Goal: Find specific page/section: Find specific page/section

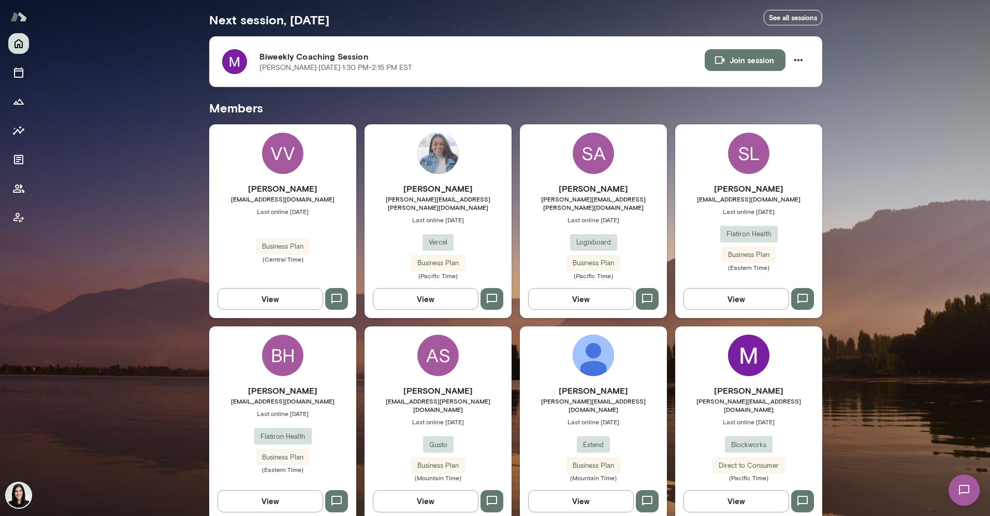
scroll to position [192, 0]
click at [718, 384] on h6 "[PERSON_NAME]" at bounding box center [748, 390] width 147 height 12
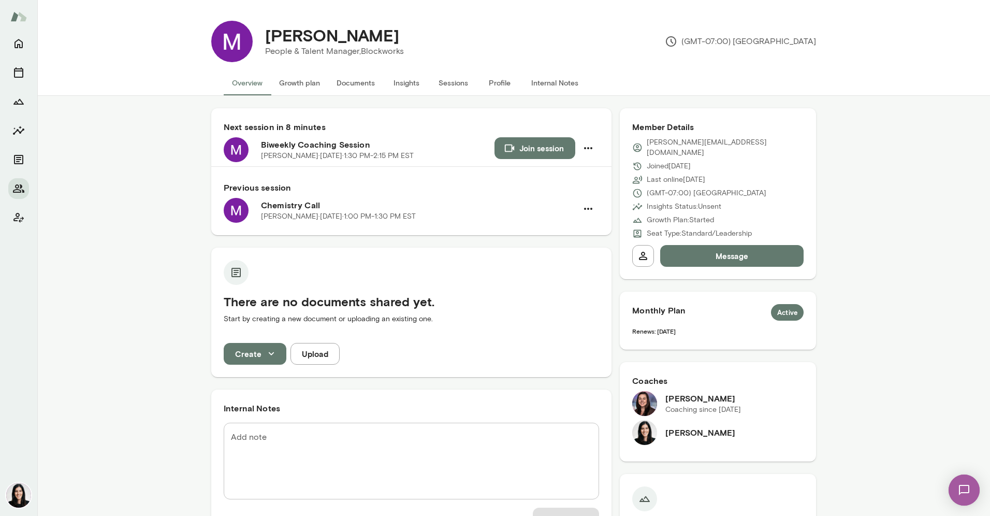
click at [539, 81] on button "Internal Notes" at bounding box center [555, 82] width 64 height 25
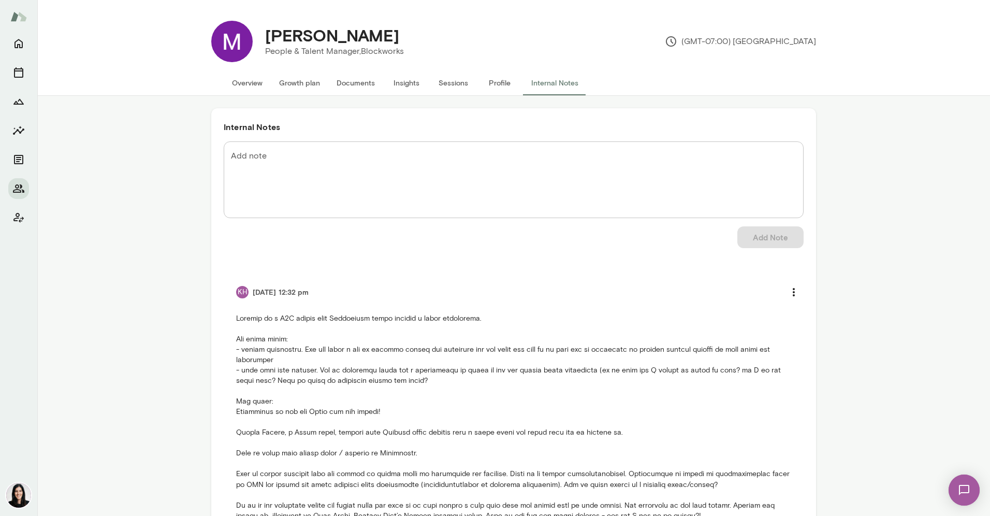
click at [495, 84] on button "Profile" at bounding box center [499, 82] width 47 height 25
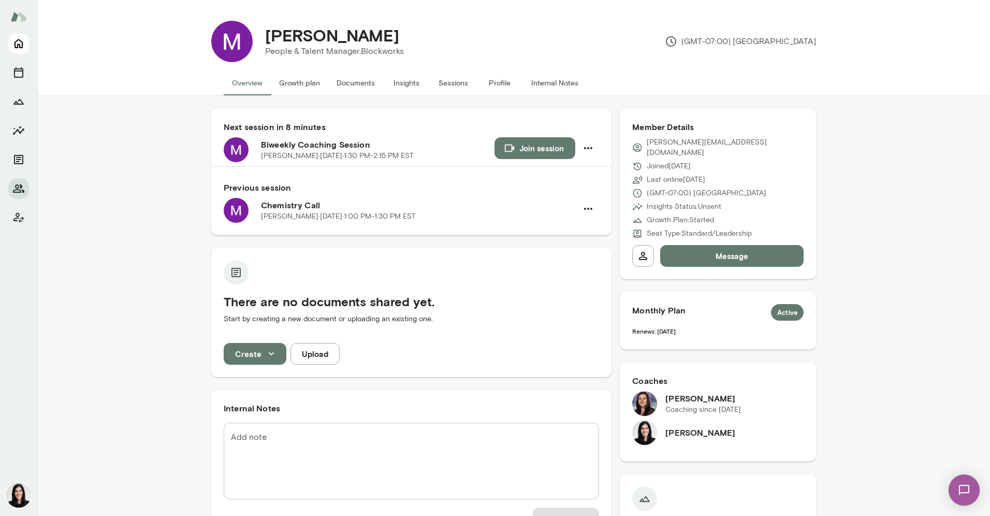
click at [24, 46] on icon "Home" at bounding box center [18, 43] width 12 height 12
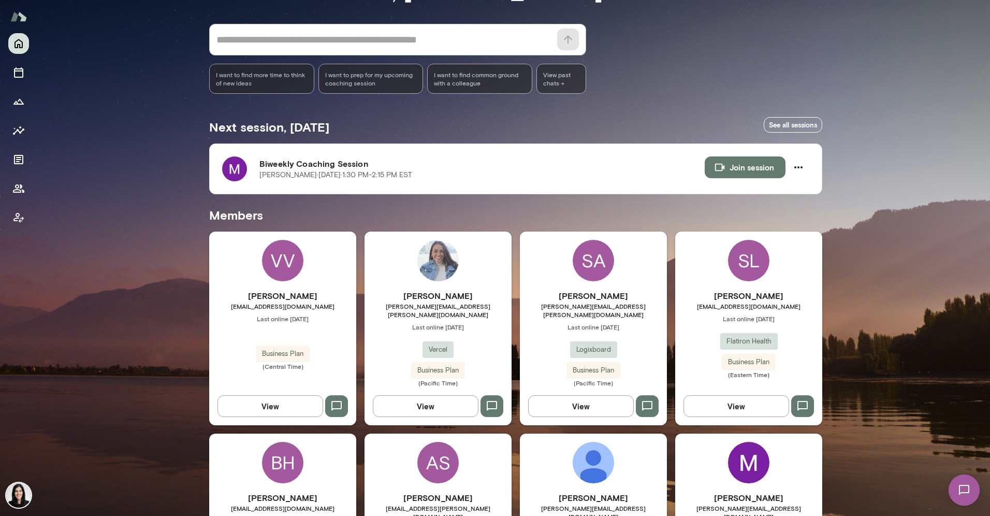
scroll to position [86, 0]
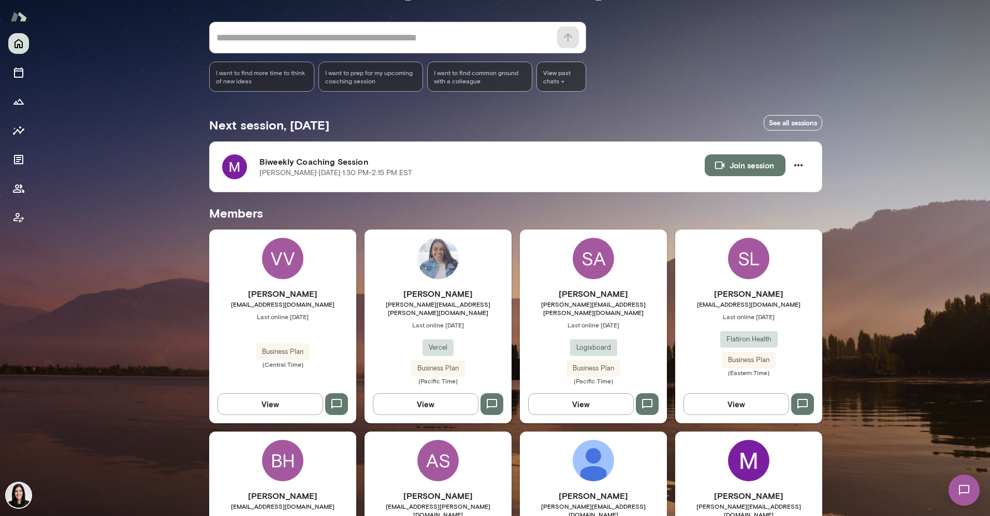
click at [566, 295] on h6 "[PERSON_NAME]" at bounding box center [593, 293] width 147 height 12
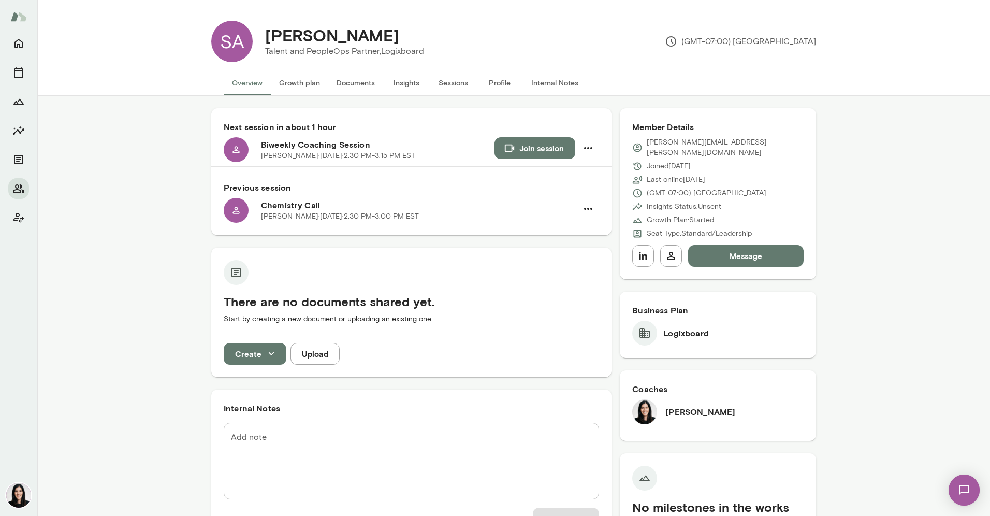
click at [555, 80] on button "Internal Notes" at bounding box center [555, 82] width 64 height 25
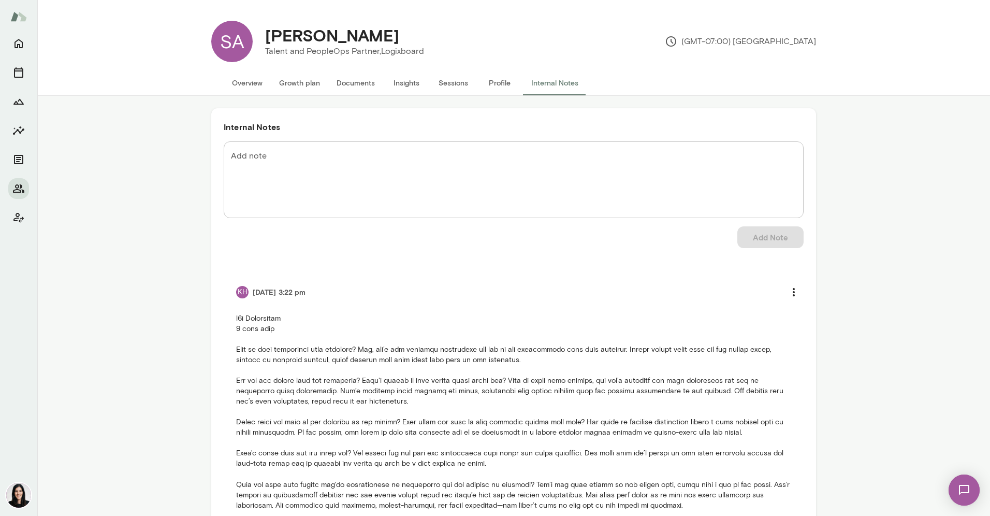
click at [234, 84] on button "Overview" at bounding box center [247, 82] width 47 height 25
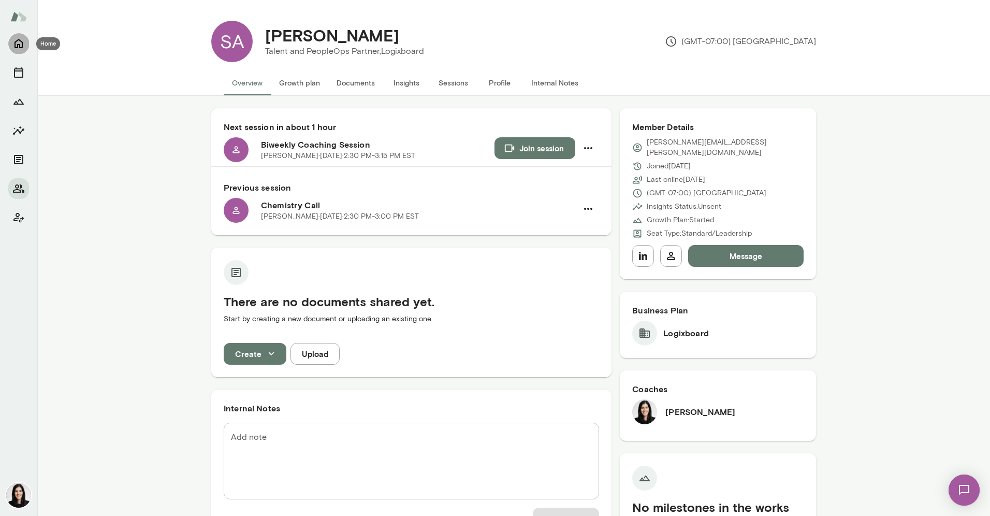
click at [20, 45] on icon "Home" at bounding box center [18, 43] width 12 height 12
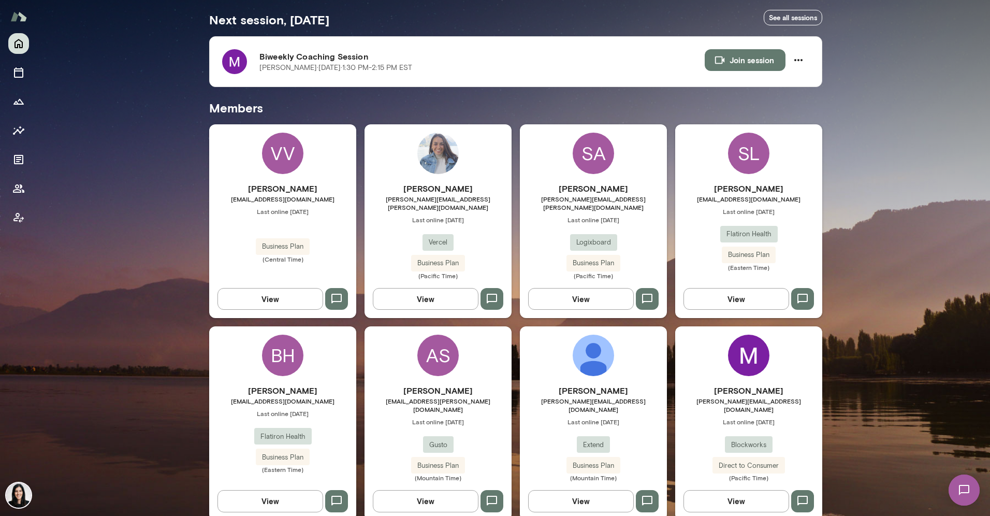
scroll to position [192, 0]
click at [749, 384] on h6 "[PERSON_NAME]" at bounding box center [748, 390] width 147 height 12
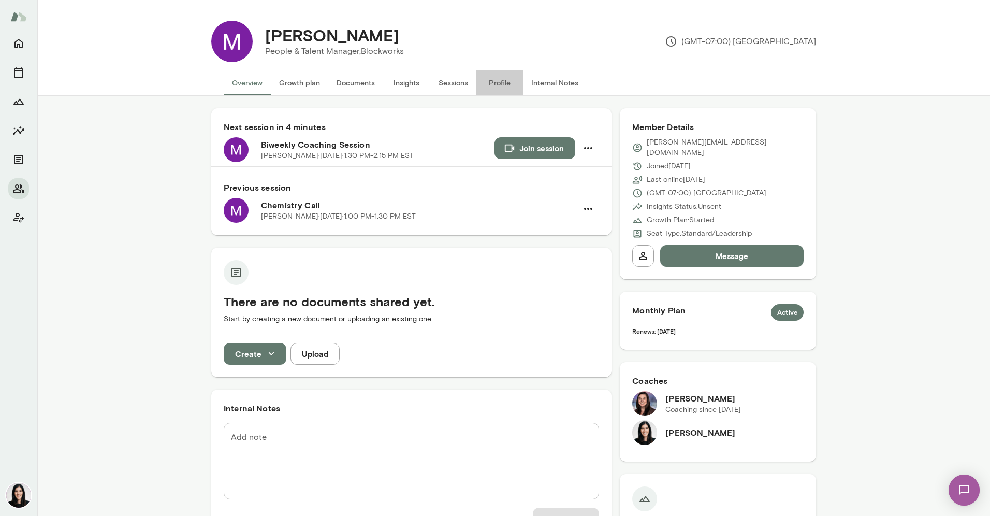
click at [507, 80] on button "Profile" at bounding box center [499, 82] width 47 height 25
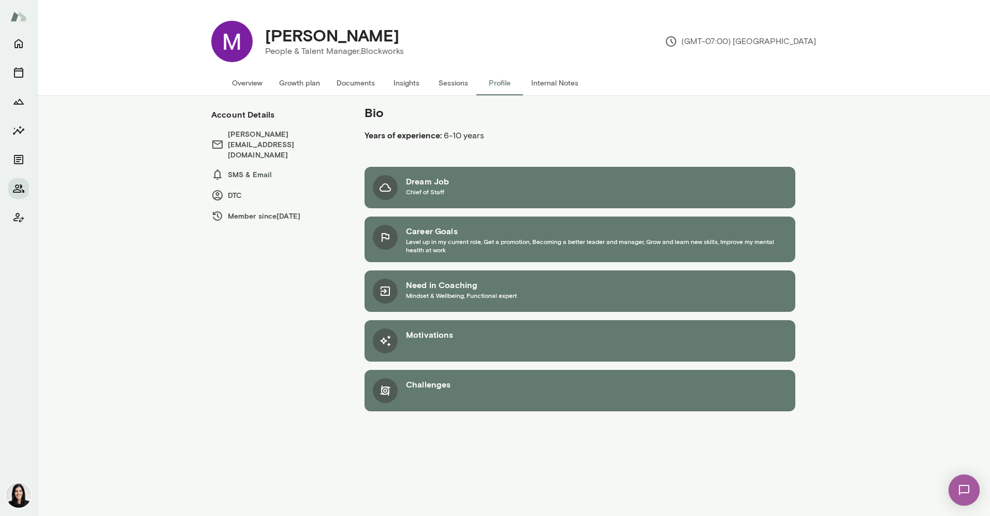
click at [259, 80] on button "Overview" at bounding box center [247, 82] width 47 height 25
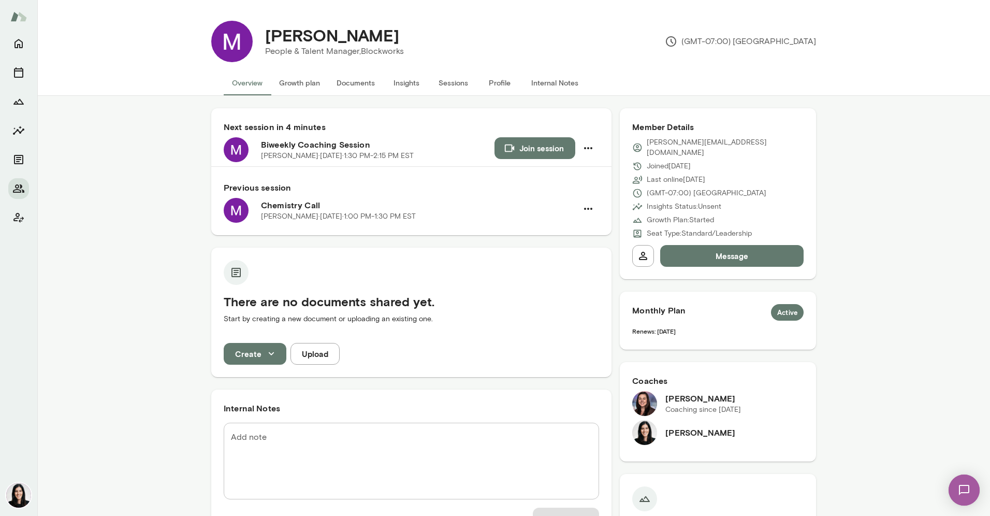
click at [284, 80] on button "Growth plan" at bounding box center [299, 82] width 57 height 25
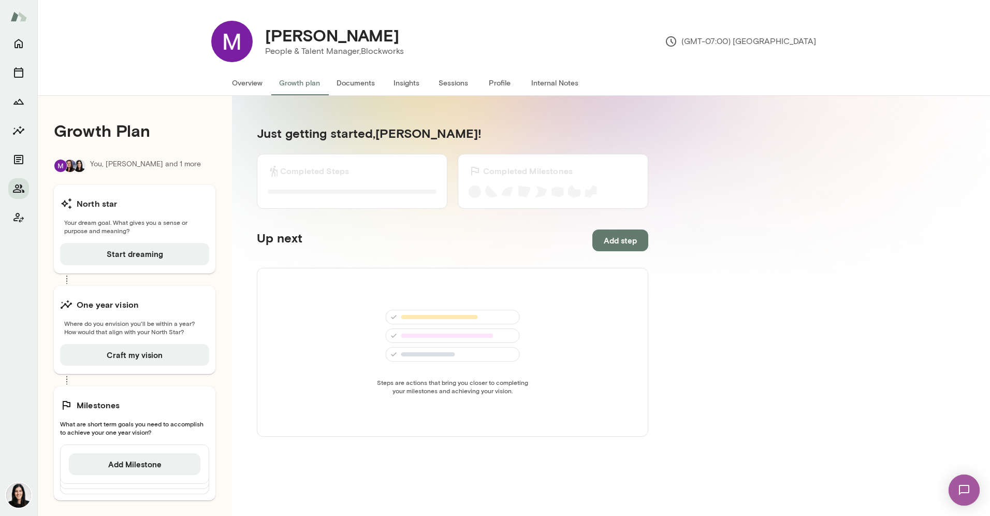
click at [498, 76] on button "Profile" at bounding box center [499, 82] width 47 height 25
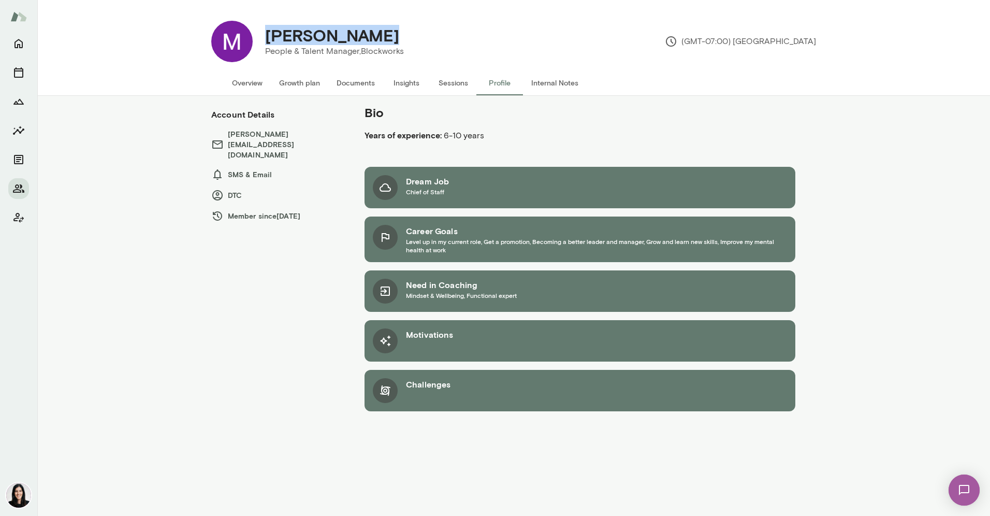
drag, startPoint x: 383, startPoint y: 35, endPoint x: 259, endPoint y: 40, distance: 124.4
click at [259, 40] on div "[PERSON_NAME]" at bounding box center [334, 35] width 155 height 20
copy h4 "[PERSON_NAME]"
